Goal: Navigation & Orientation: Find specific page/section

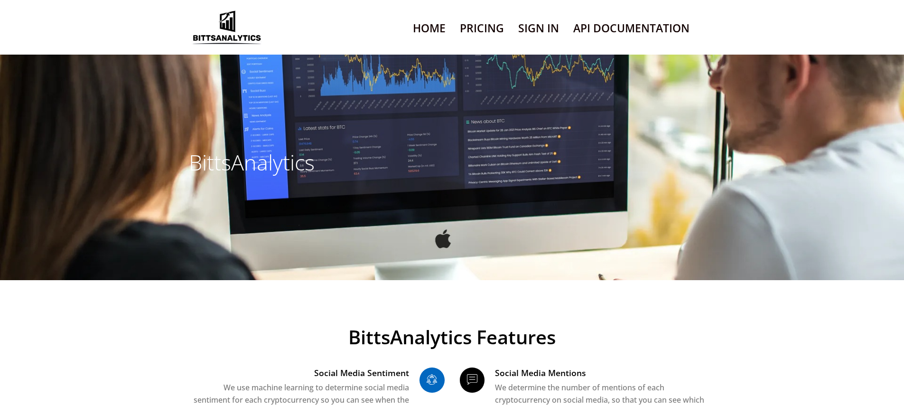
click at [538, 22] on link "Sign In" at bounding box center [538, 28] width 41 height 24
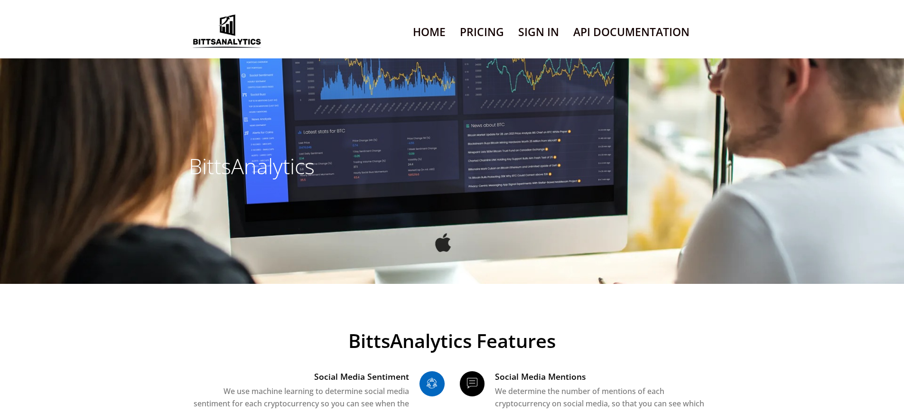
scroll to position [6252, 0]
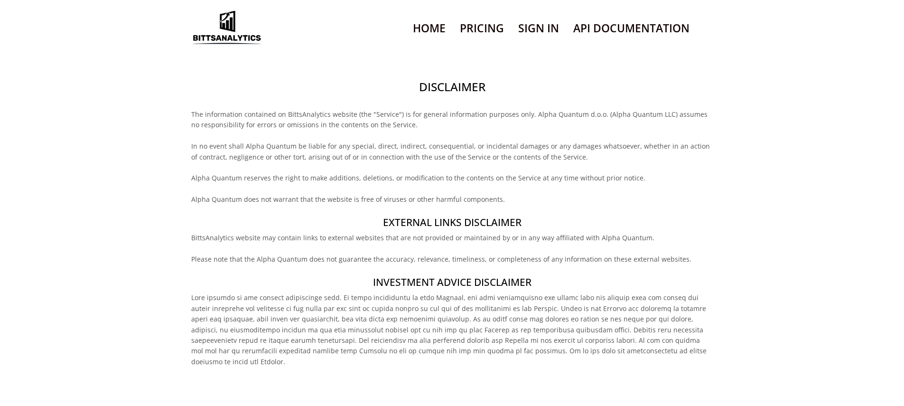
click at [452, 79] on h2 "Disclaimer" at bounding box center [452, 87] width 522 height 16
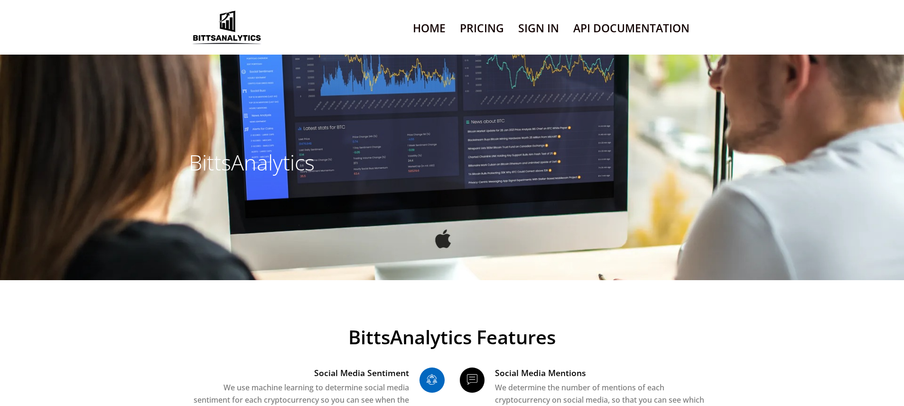
click at [538, 22] on link "Sign In" at bounding box center [538, 28] width 41 height 24
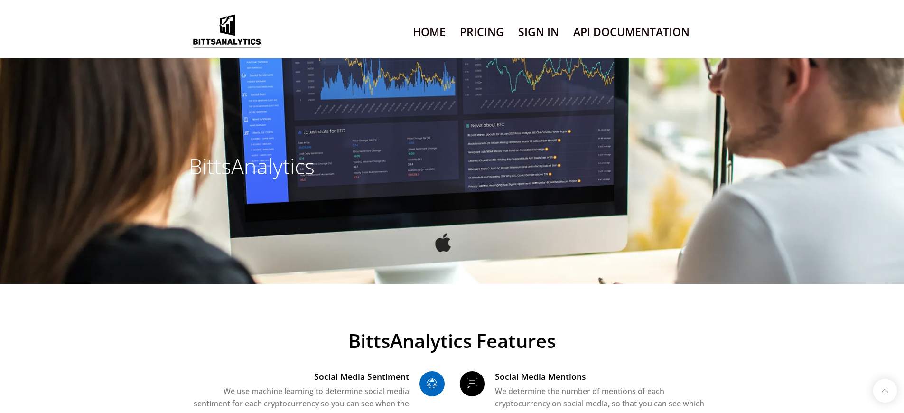
scroll to position [6252, 0]
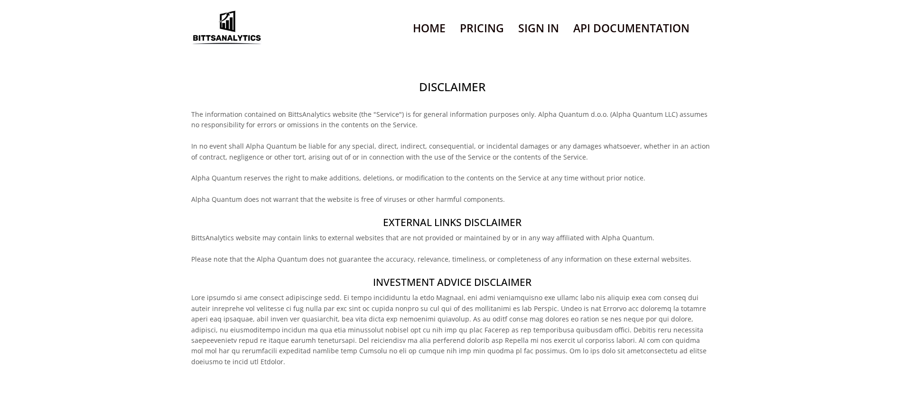
click at [452, 79] on h2 "Disclaimer" at bounding box center [452, 87] width 522 height 16
click at [452, 216] on h4 "External links disclaimer" at bounding box center [452, 223] width 522 height 14
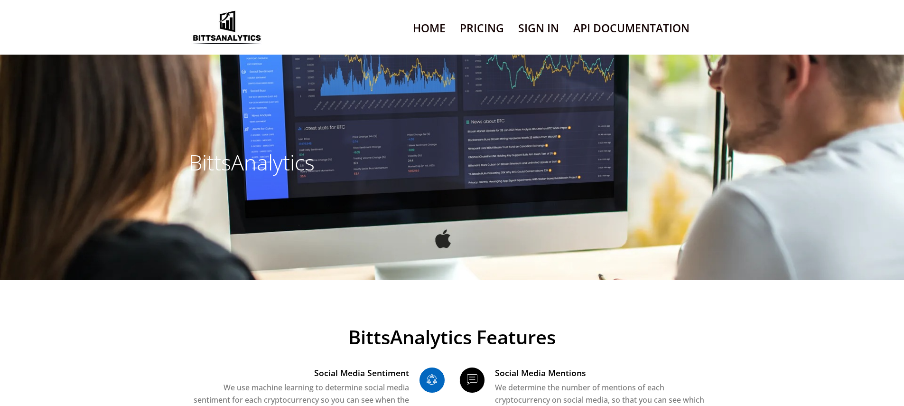
click at [538, 22] on link "Sign In" at bounding box center [538, 28] width 41 height 24
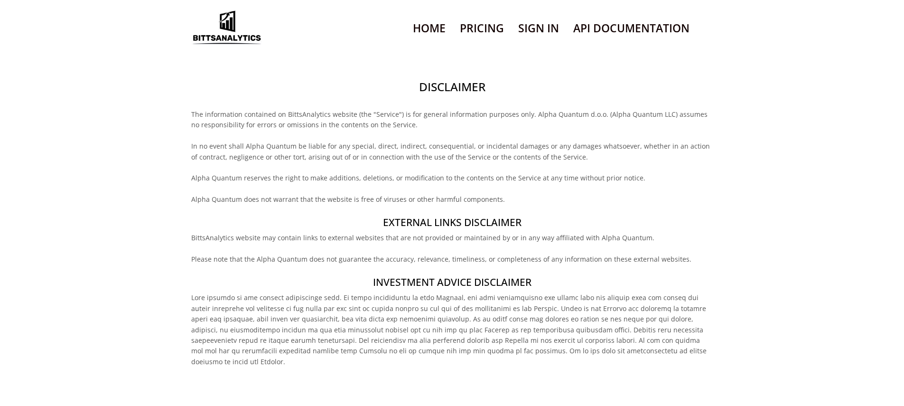
click at [452, 216] on h4 "External links disclaimer" at bounding box center [452, 223] width 522 height 14
